Goal: Task Accomplishment & Management: Use online tool/utility

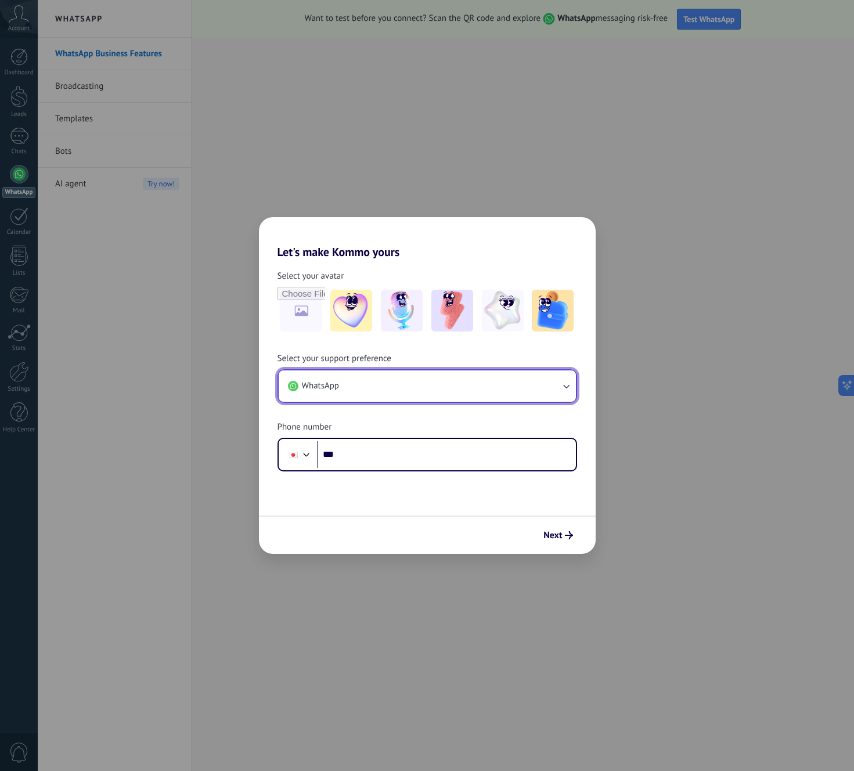
click at [402, 393] on button "WhatsApp" at bounding box center [427, 385] width 297 height 31
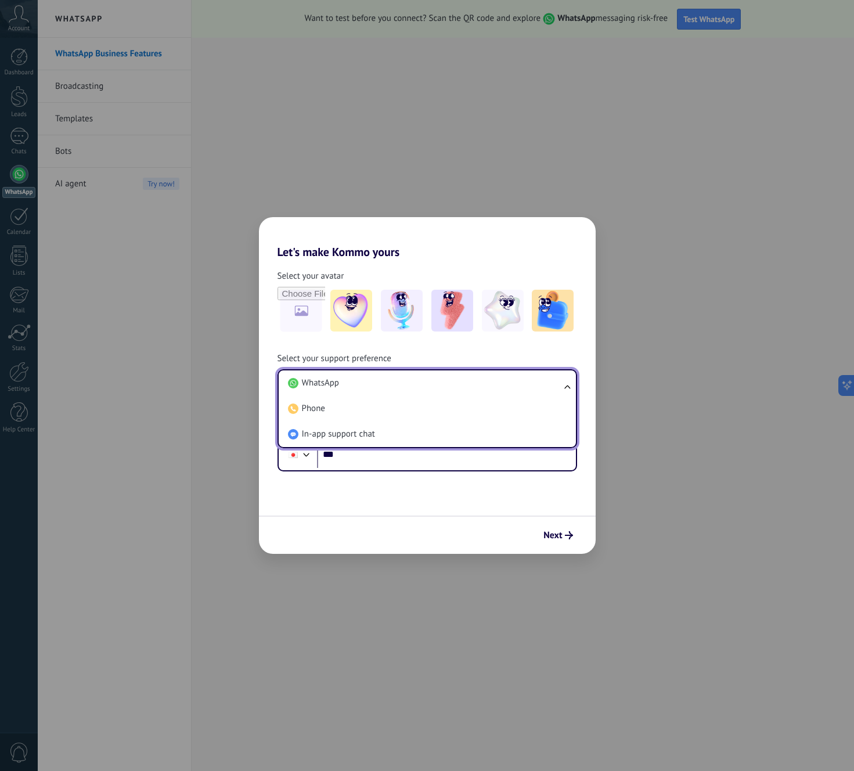
click at [357, 527] on div "Next" at bounding box center [427, 535] width 337 height 38
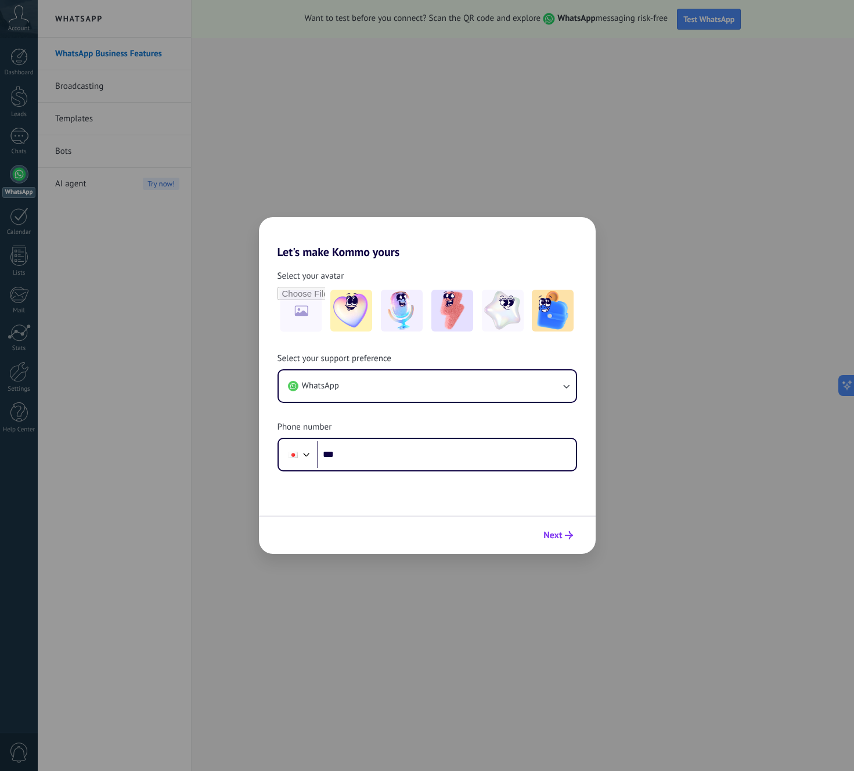
click at [552, 532] on span "Next" at bounding box center [552, 535] width 19 height 8
click at [177, 388] on div "Let's make Kommo yours Select your avatar Select your support preference WhatsA…" at bounding box center [427, 385] width 854 height 771
click at [160, 336] on div "Let's make Kommo yours Select your avatar Select your support preference WhatsA…" at bounding box center [427, 385] width 854 height 771
click at [502, 520] on div "Next" at bounding box center [427, 535] width 337 height 38
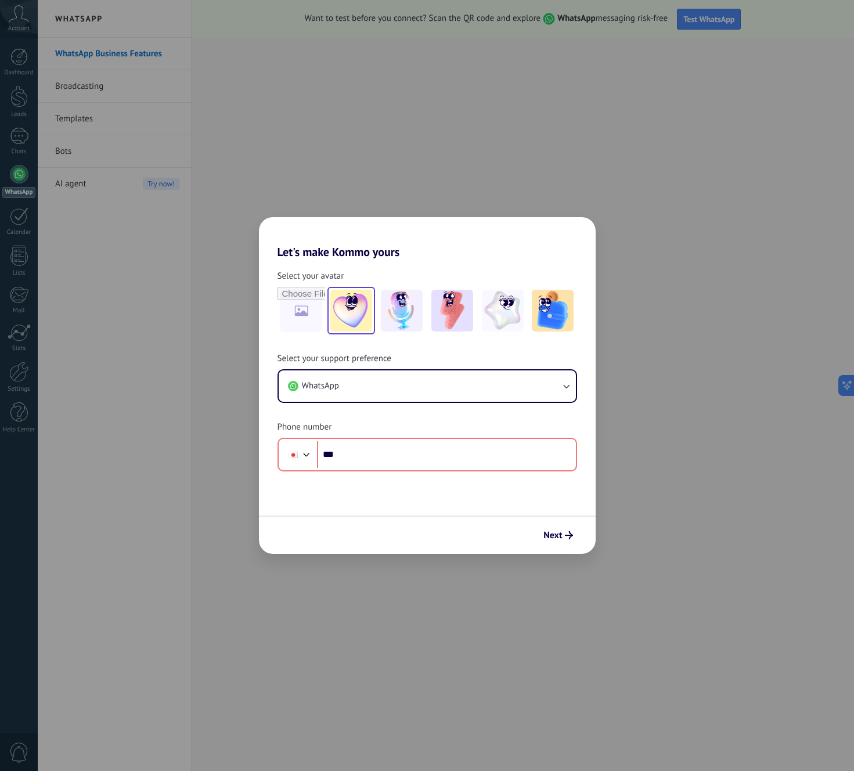
click at [339, 314] on img at bounding box center [351, 311] width 42 height 42
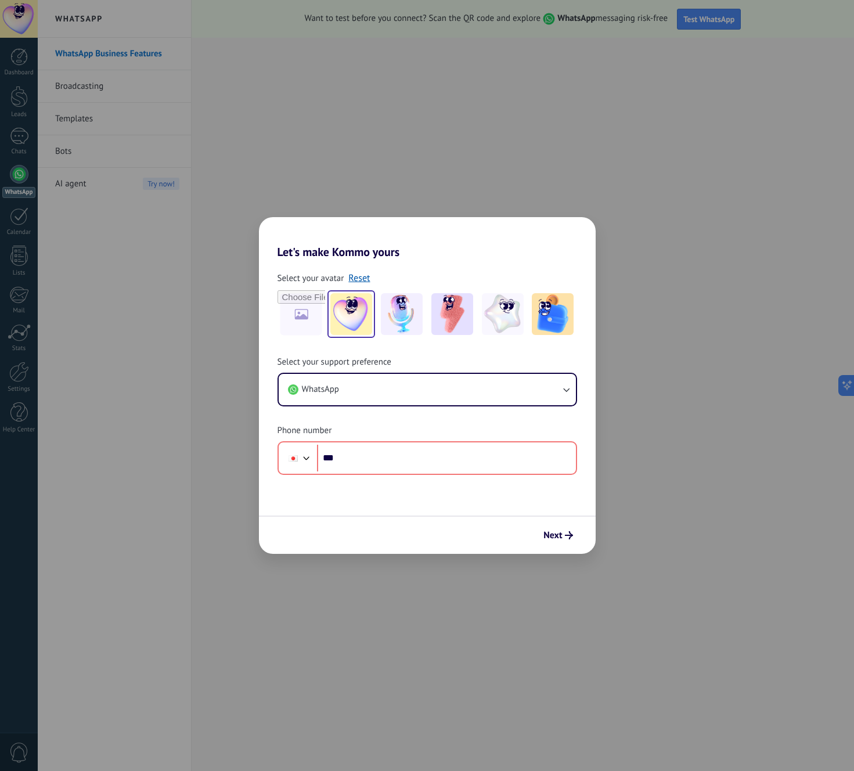
click at [383, 417] on div "Select your support preference WhatsApp Phone number Phone ***" at bounding box center [427, 416] width 337 height 118
click at [375, 413] on div "Select your support preference WhatsApp Phone number Phone ***" at bounding box center [427, 416] width 337 height 118
click at [380, 385] on button "WhatsApp" at bounding box center [427, 389] width 297 height 31
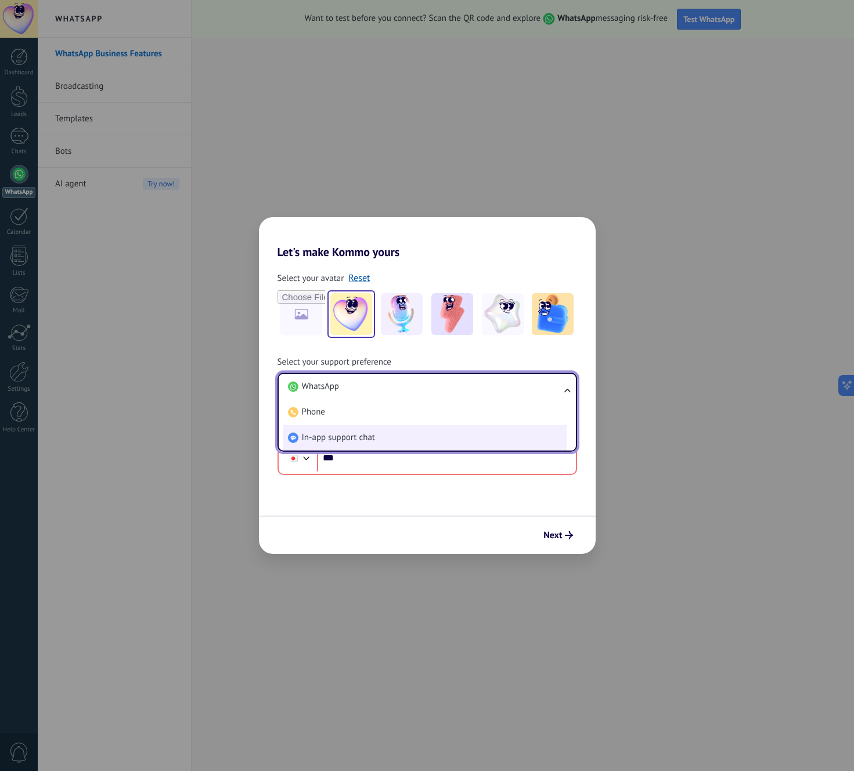
click at [367, 436] on span "In-app support chat" at bounding box center [338, 438] width 73 height 12
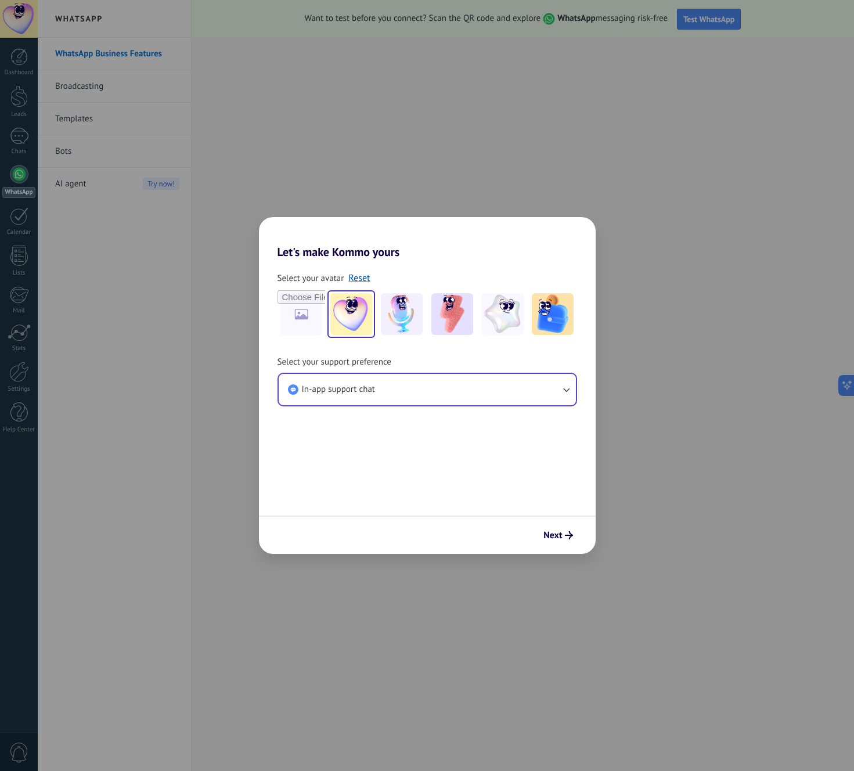
click at [393, 480] on form "Select your avatar Reset Select your support preference In-app support chat Next" at bounding box center [427, 406] width 337 height 295
click at [555, 538] on span "Next" at bounding box center [552, 535] width 19 height 8
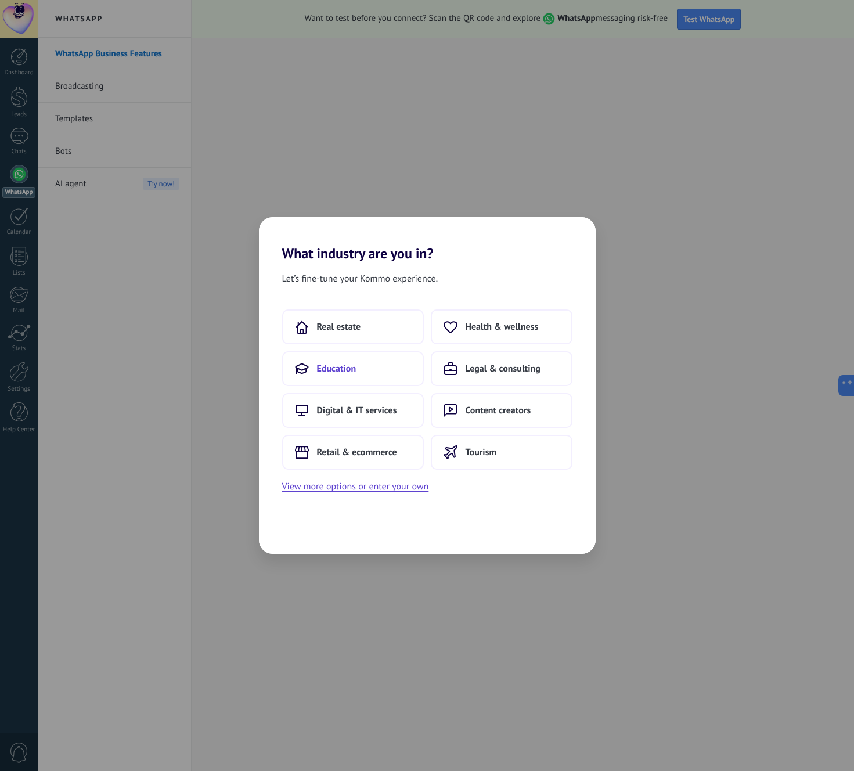
click at [368, 375] on button "Education" at bounding box center [353, 368] width 142 height 35
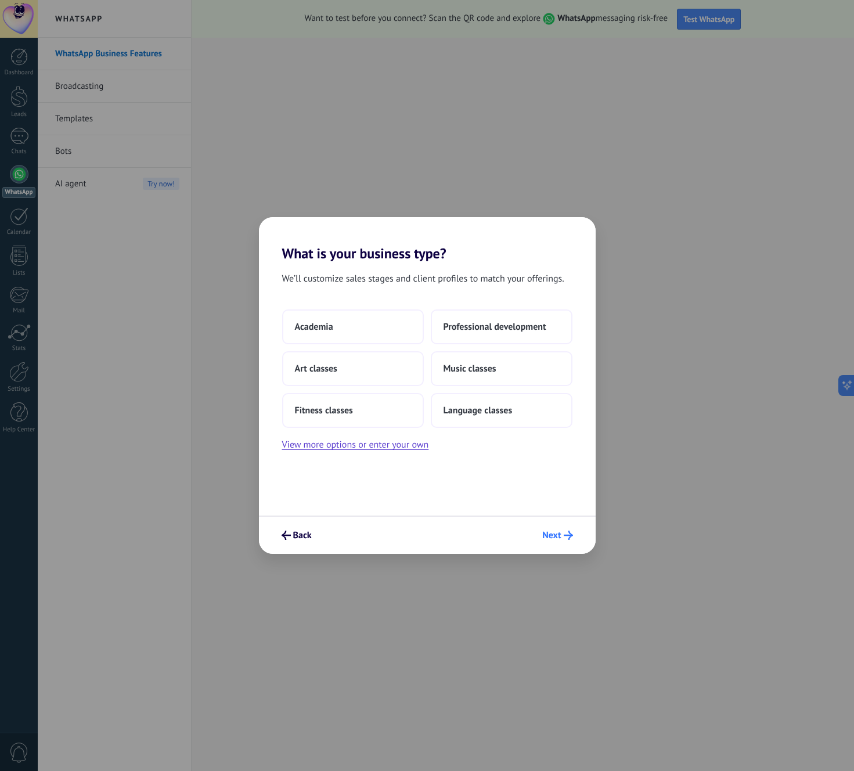
click at [553, 531] on span "Next" at bounding box center [551, 535] width 19 height 8
click at [296, 516] on div "Back Next" at bounding box center [427, 535] width 337 height 38
click at [291, 524] on div "Back Next" at bounding box center [427, 535] width 337 height 38
click at [311, 532] on button "Back" at bounding box center [296, 535] width 41 height 20
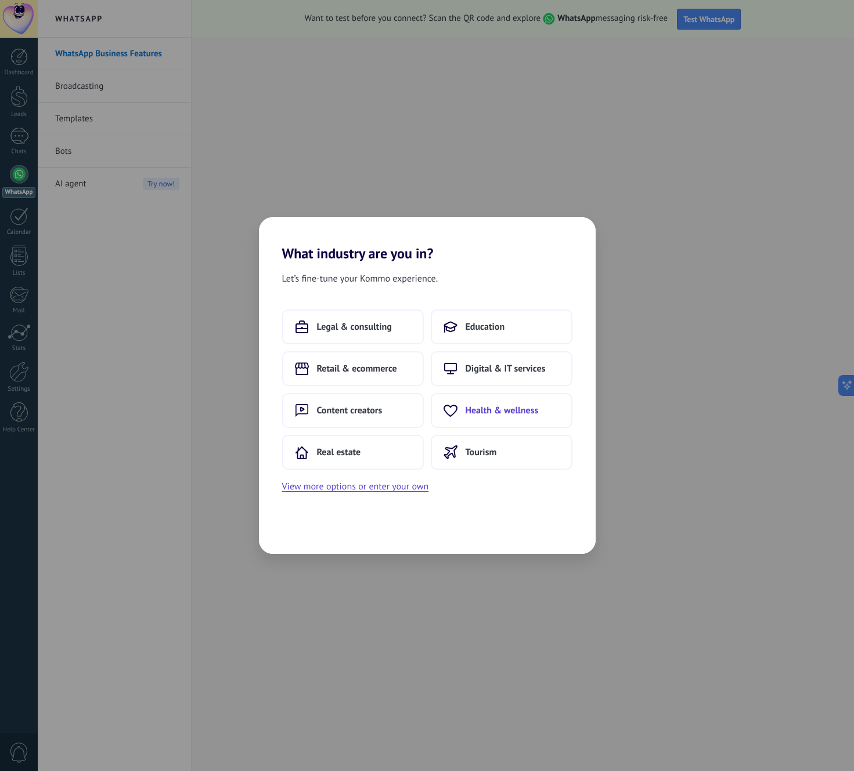
click at [503, 413] on span "Health & wellness" at bounding box center [502, 411] width 73 height 12
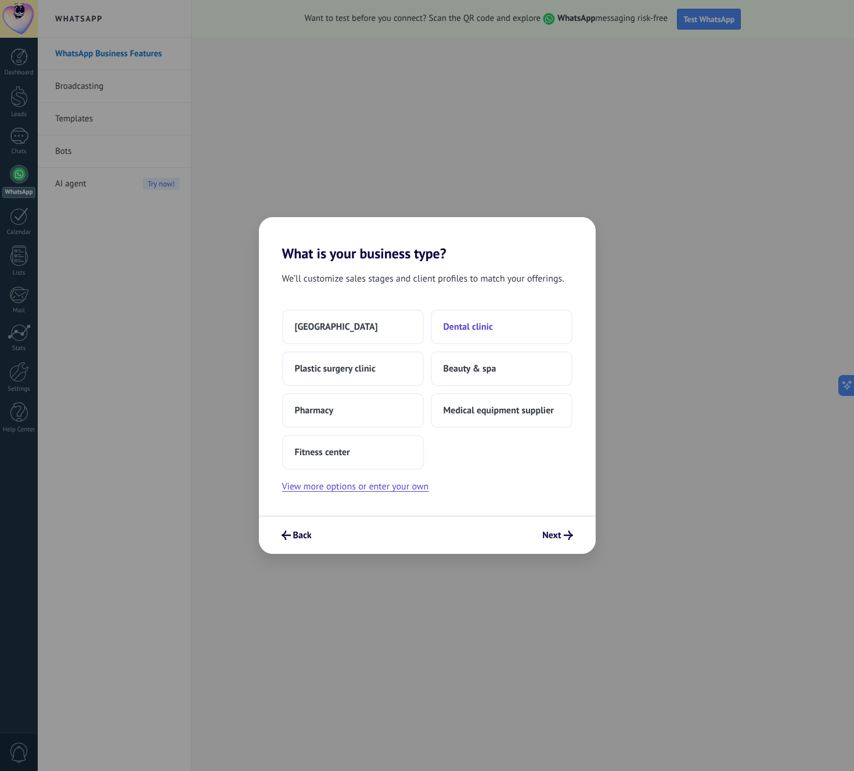
click at [487, 322] on span "Dental clinic" at bounding box center [468, 327] width 49 height 12
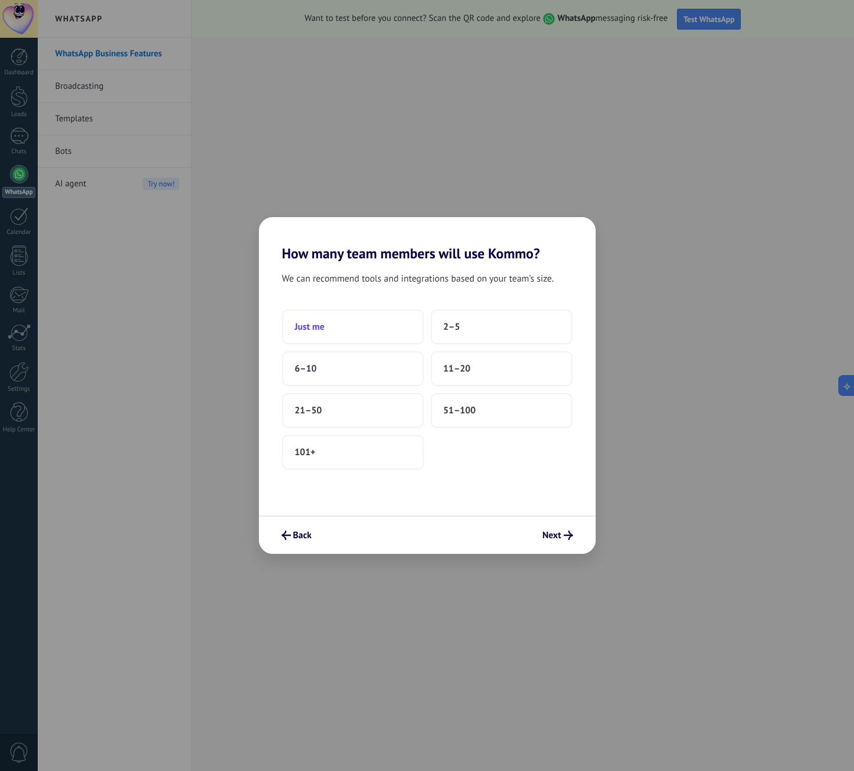
click at [367, 322] on button "Just me" at bounding box center [353, 326] width 142 height 35
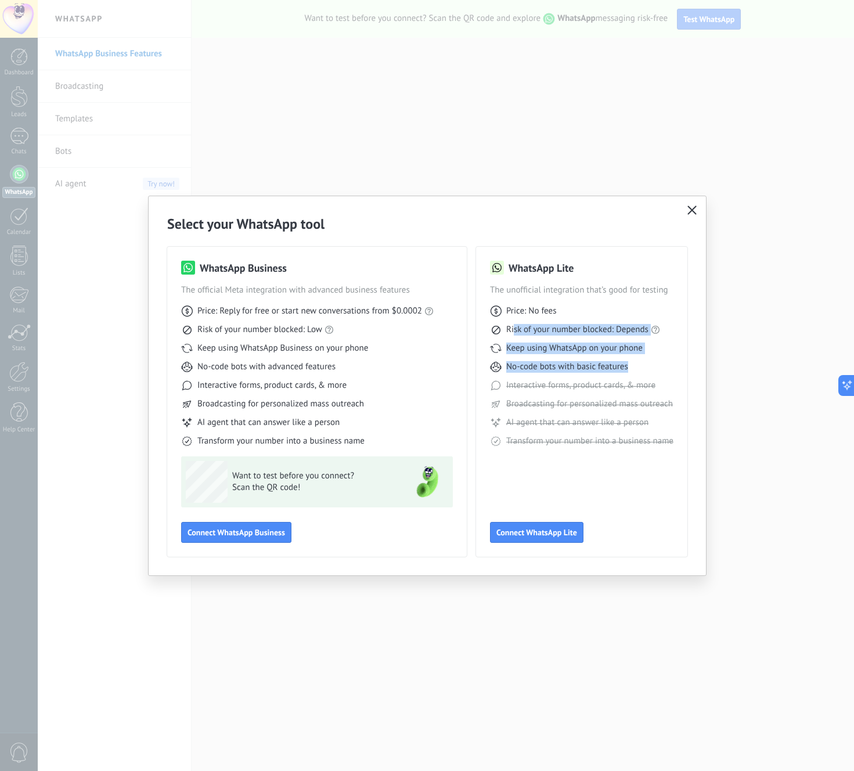
drag, startPoint x: 648, startPoint y: 370, endPoint x: 512, endPoint y: 334, distance: 140.6
click at [512, 334] on div "Price: No fees Risk of your number blocked: Depends Keep using WhatsApp on your…" at bounding box center [581, 371] width 183 height 151
click at [512, 334] on span "Risk of your number blocked: Depends" at bounding box center [577, 330] width 142 height 12
drag, startPoint x: 512, startPoint y: 334, endPoint x: 571, endPoint y: 334, distance: 59.2
click at [568, 334] on span "Risk of your number blocked: Depends" at bounding box center [577, 330] width 142 height 12
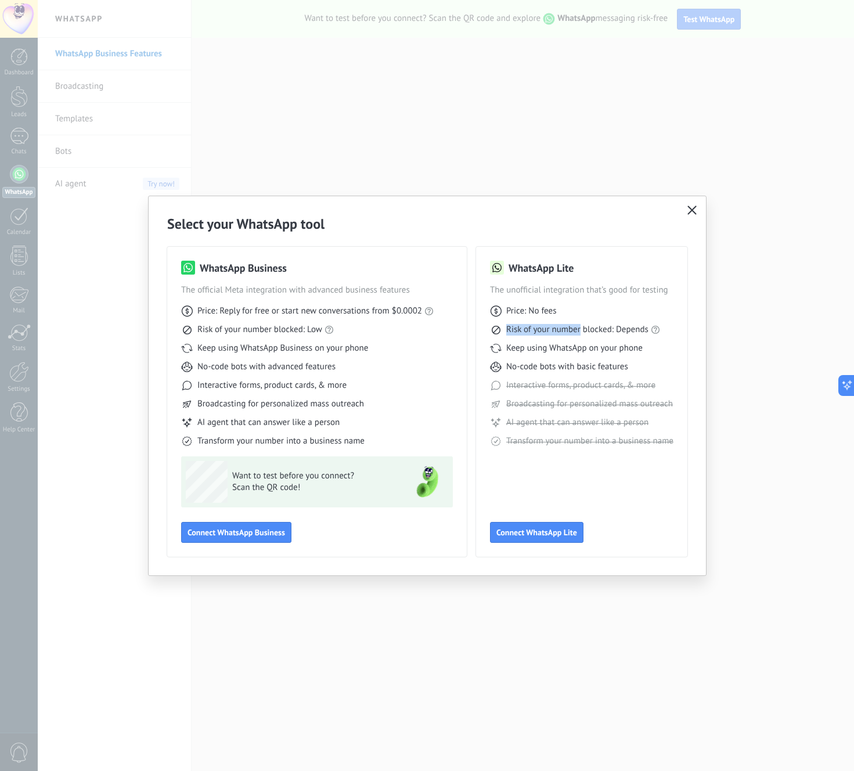
click at [571, 334] on span "Risk of your number blocked: Depends" at bounding box center [577, 330] width 142 height 12
click at [648, 345] on div "Keep using WhatsApp on your phone" at bounding box center [581, 349] width 183 height 12
click at [664, 313] on link "WhatsApp's rules" at bounding box center [665, 309] width 63 height 11
click at [560, 329] on span "Risk of your number blocked: Depends" at bounding box center [577, 330] width 142 height 12
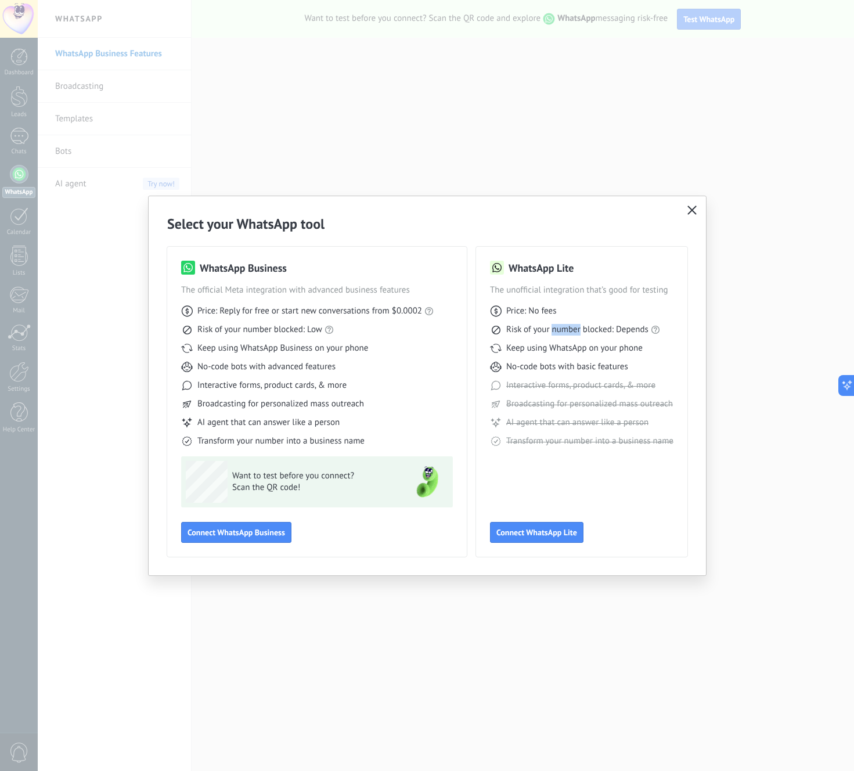
click at [560, 329] on span "Risk of your number blocked: Depends" at bounding box center [577, 330] width 142 height 12
click at [547, 343] on span "Keep using WhatsApp on your phone" at bounding box center [574, 349] width 136 height 12
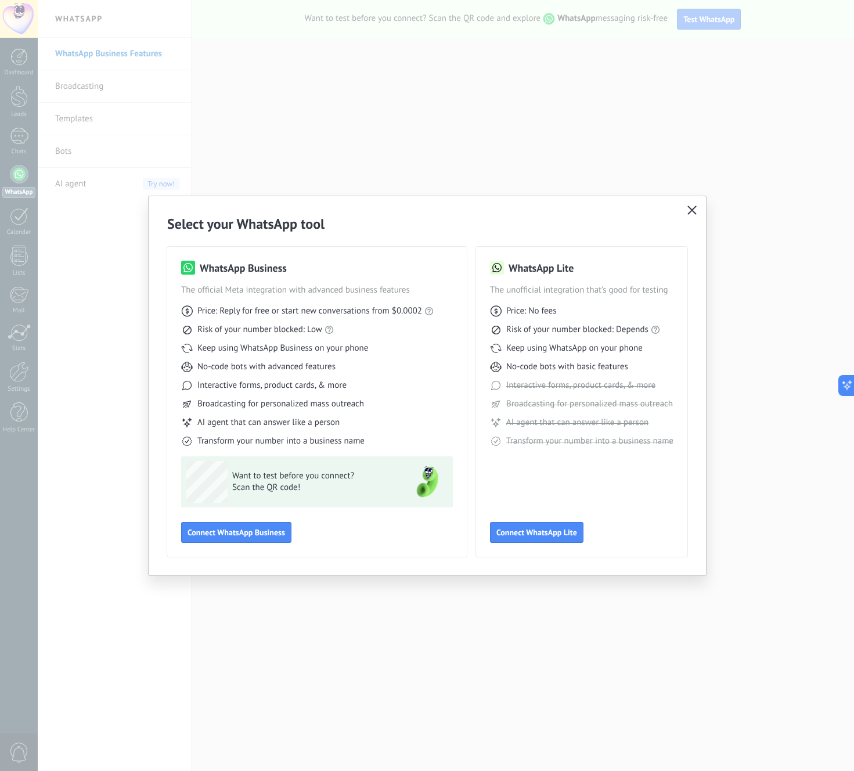
click at [543, 352] on span "Keep using WhatsApp on your phone" at bounding box center [574, 349] width 136 height 12
click at [538, 368] on span "No-code bots with basic features" at bounding box center [567, 367] width 122 height 12
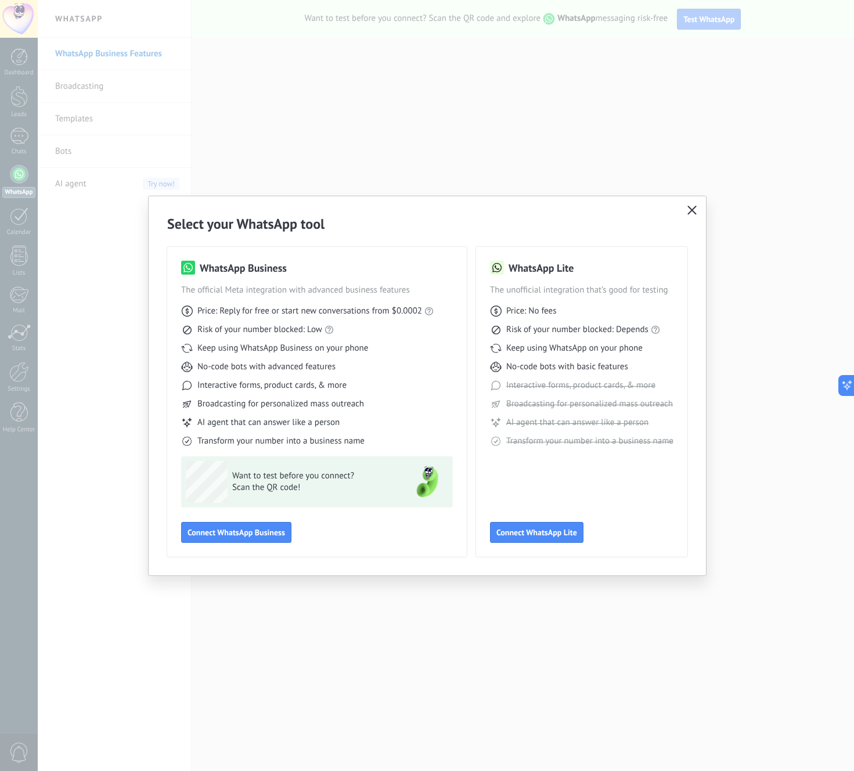
click at [509, 371] on span "No-code bots with basic features" at bounding box center [567, 367] width 122 height 12
click at [556, 387] on span "Interactive forms, product cards, & more" at bounding box center [580, 386] width 149 height 12
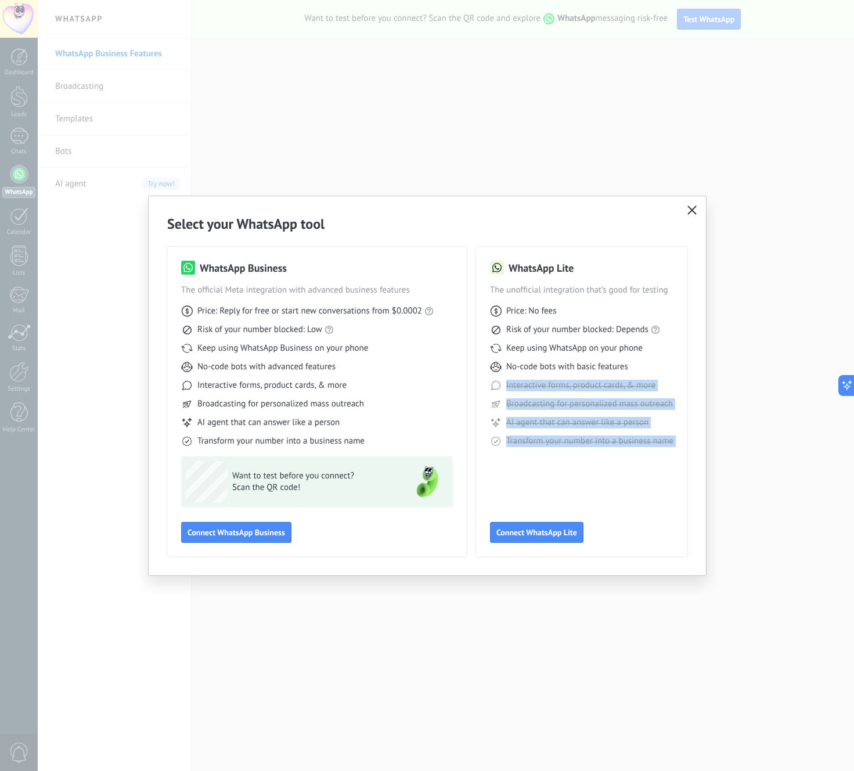
drag, startPoint x: 556, startPoint y: 387, endPoint x: 615, endPoint y: 485, distance: 114.1
click at [614, 481] on div "WhatsApp Lite The unofficial integration that’s good for testing Price: No fees…" at bounding box center [581, 402] width 183 height 282
click at [617, 485] on div "WhatsApp Lite The unofficial integration that’s good for testing Price: No fees…" at bounding box center [581, 402] width 183 height 282
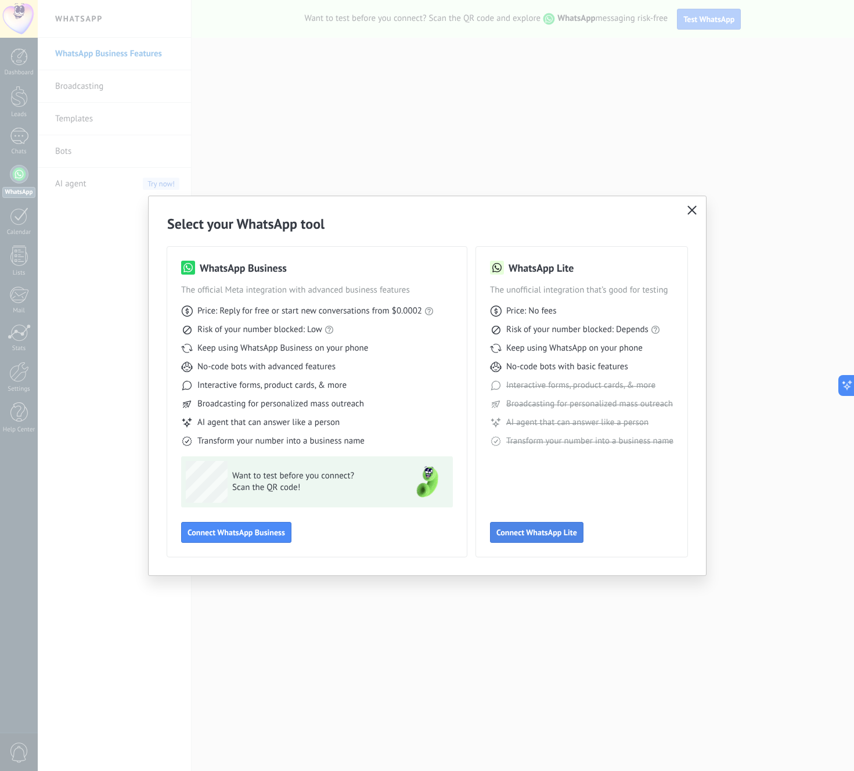
click at [545, 532] on span "Connect WhatsApp Lite" at bounding box center [536, 532] width 81 height 8
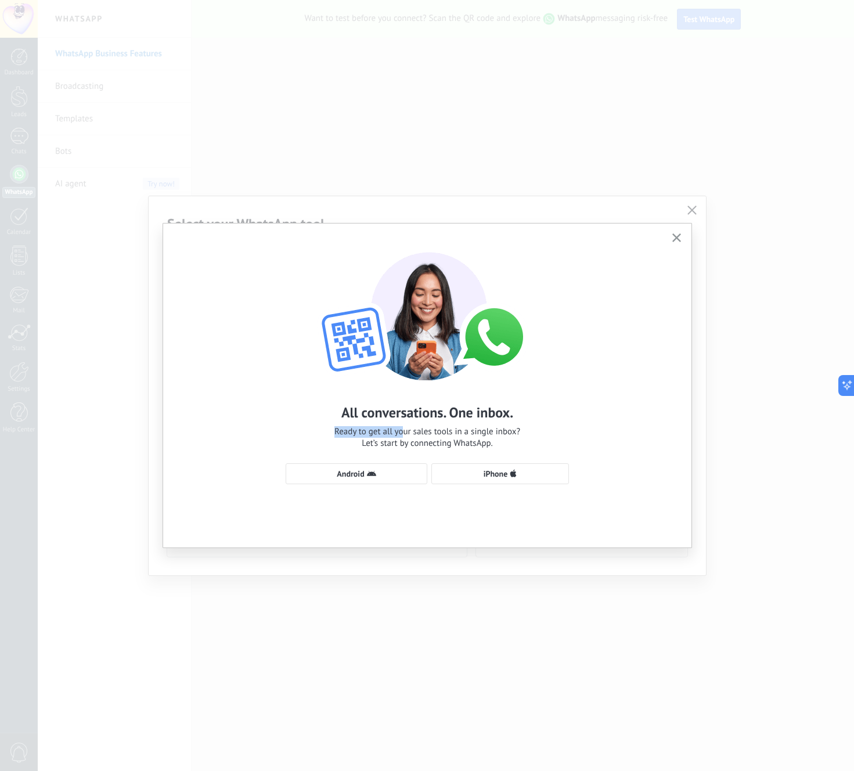
drag, startPoint x: 303, startPoint y: 413, endPoint x: 481, endPoint y: 450, distance: 181.5
click at [422, 435] on div "All conversations. One inbox. Ready to get all your sales tools in a single inb…" at bounding box center [427, 363] width 528 height 278
click at [481, 450] on div "All conversations. One inbox. Ready to get all your sales tools in a single inb…" at bounding box center [427, 363] width 528 height 278
click at [489, 472] on span "iPhone" at bounding box center [496, 474] width 24 height 8
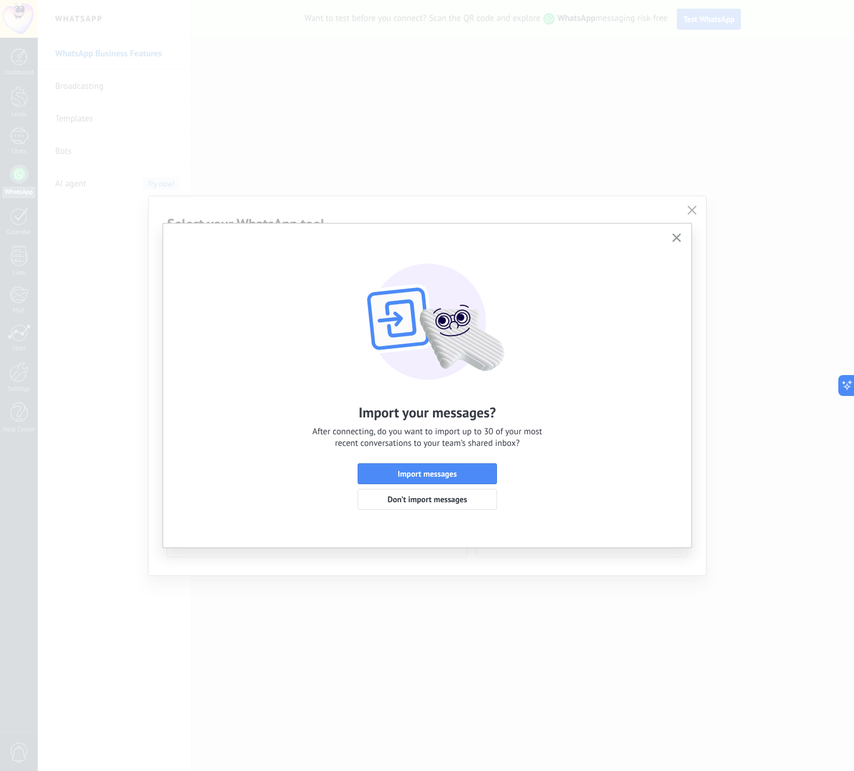
click at [432, 514] on div "Import your messages? After connecting, do you want to import up to 30 of your …" at bounding box center [427, 376] width 528 height 304
click at [434, 498] on span "Don’t import messages" at bounding box center [427, 499] width 80 height 8
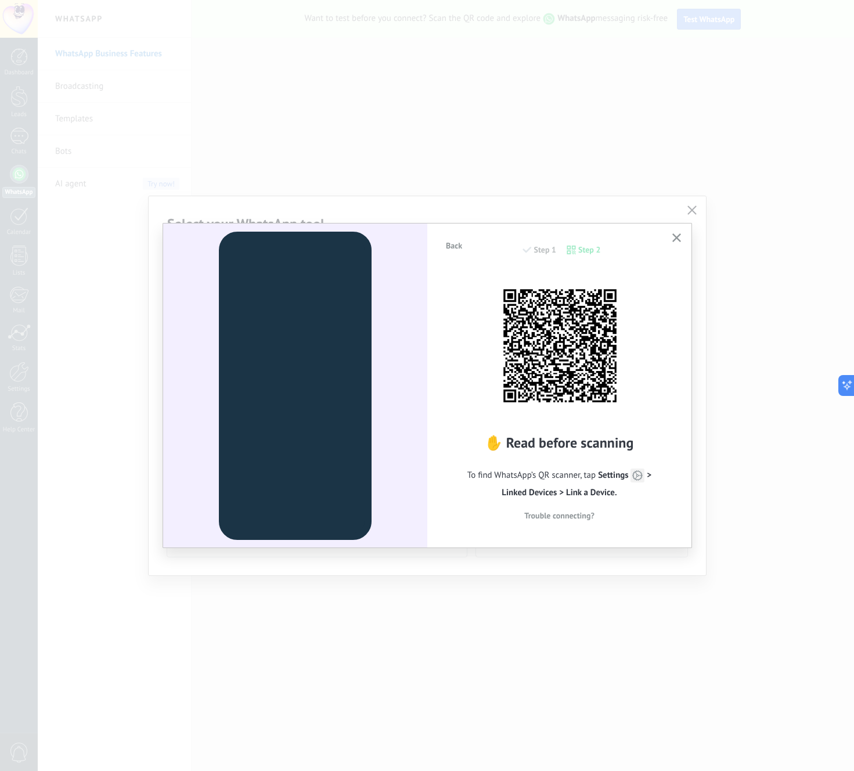
click at [676, 401] on div "Back Step 1 Step 2 ✋ Read before scanning To find WhatsApp’s QR scanner, tap Se…" at bounding box center [559, 385] width 264 height 323
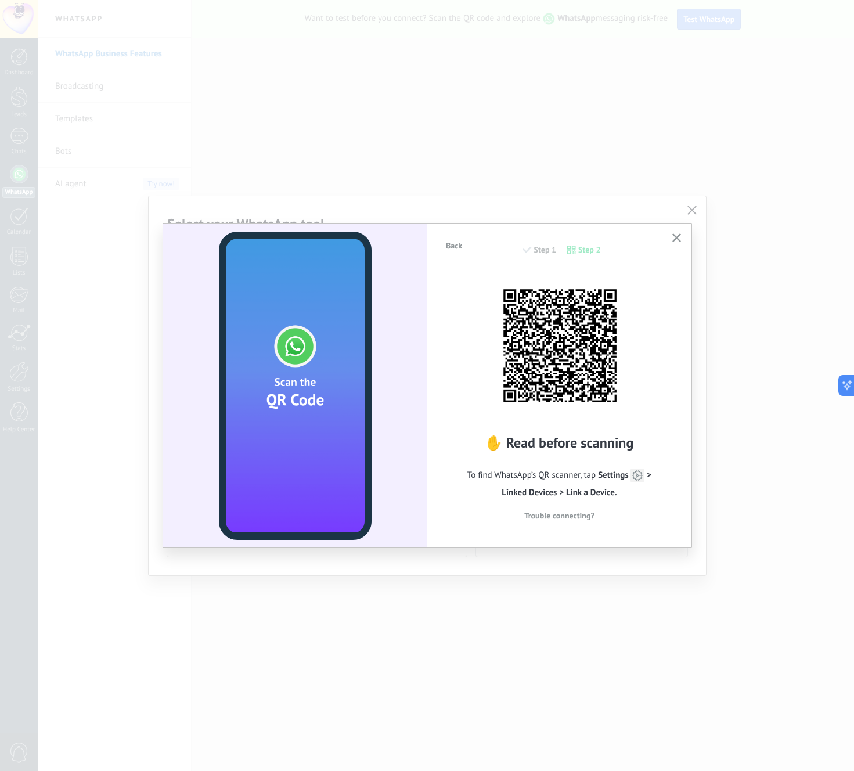
click at [686, 240] on div "Back Step 1 Step 2 ✋ Read before scanning To find WhatsApp’s QR scanner, tap Se…" at bounding box center [559, 385] width 264 height 323
click at [677, 240] on icon "button" at bounding box center [676, 237] width 9 height 9
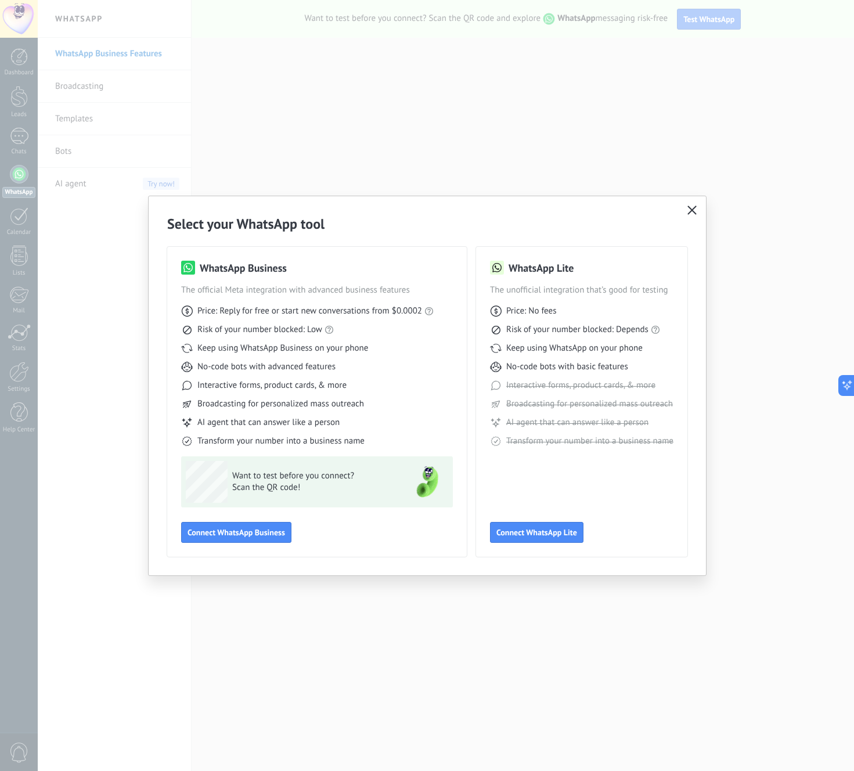
click at [692, 207] on icon "button" at bounding box center [691, 210] width 9 height 9
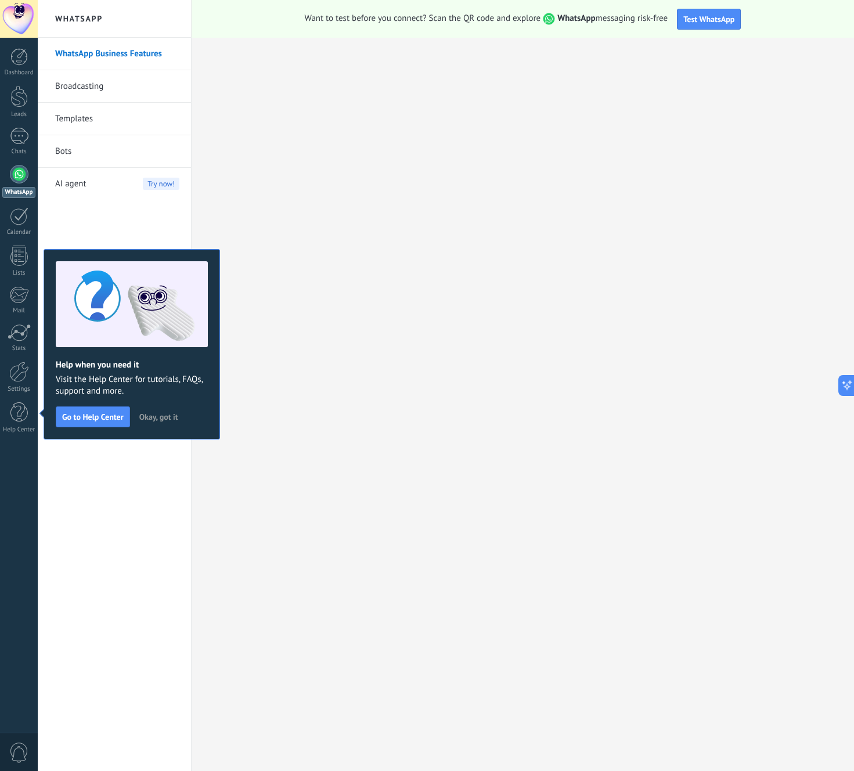
click at [171, 422] on button "Okay, got it" at bounding box center [158, 416] width 49 height 17
